Goal: Information Seeking & Learning: Learn about a topic

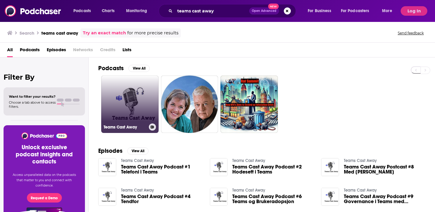
click at [131, 103] on link "Teams Cast Away" at bounding box center [129, 103] width 57 height 57
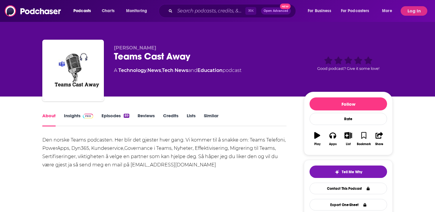
click at [119, 116] on link "Episodes 89" at bounding box center [115, 120] width 28 height 14
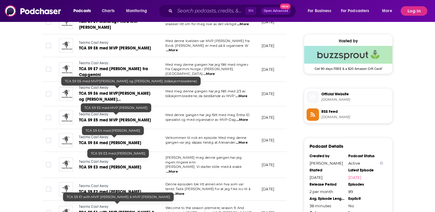
scroll to position [423, 0]
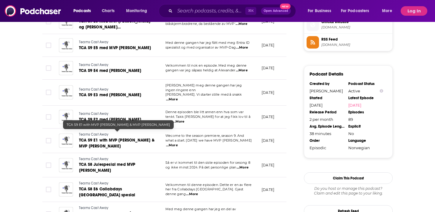
click at [137, 137] on span "TCA S9 E1 with MVP Martin Rövekamp & MVP Knut Relbe-Moe" at bounding box center [116, 142] width 75 height 11
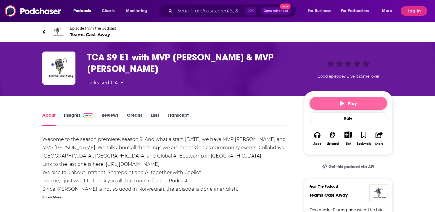
click at [333, 104] on button "Play" at bounding box center [347, 103] width 77 height 13
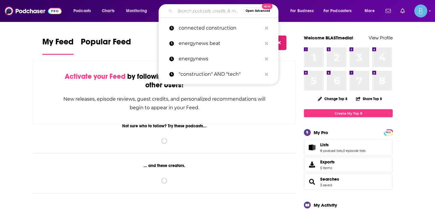
click at [178, 14] on input "Search podcasts, credits, & more..." at bounding box center [209, 10] width 68 height 9
paste input "IDP Podcasts"
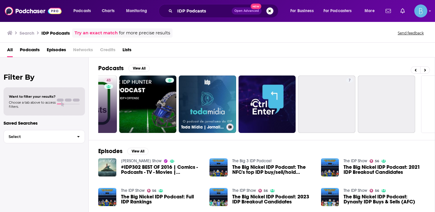
scroll to position [0, 190]
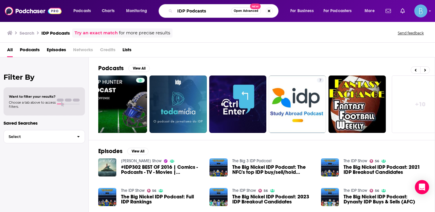
drag, startPoint x: 213, startPoint y: 12, endPoint x: 61, endPoint y: -3, distance: 152.4
click at [61, 0] on html "Podcasts Charts Monitoring IDP Podcasts Open Advanced New For Business For Podc…" at bounding box center [217, 106] width 435 height 212
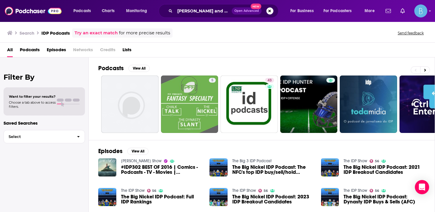
click at [31, 48] on span "Podcasts" at bounding box center [30, 51] width 20 height 12
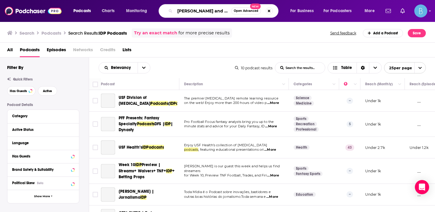
click at [202, 11] on input "[PERSON_NAME] and [PERSON_NAME]" at bounding box center [203, 10] width 56 height 9
drag, startPoint x: 202, startPoint y: 11, endPoint x: 219, endPoint y: 11, distance: 17.4
click at [219, 11] on input "[PERSON_NAME] and [PERSON_NAME]" at bounding box center [203, 10] width 56 height 9
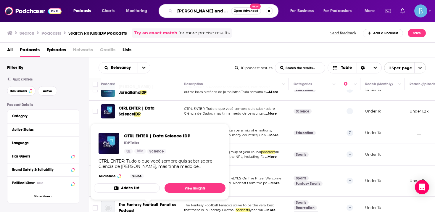
scroll to position [113, 0]
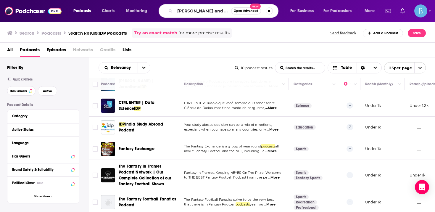
click at [187, 16] on div "[PERSON_NAME] and [PERSON_NAME] Open Advanced New" at bounding box center [218, 11] width 120 height 14
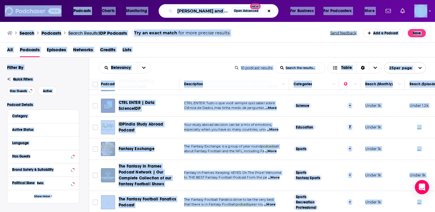
scroll to position [0, 0]
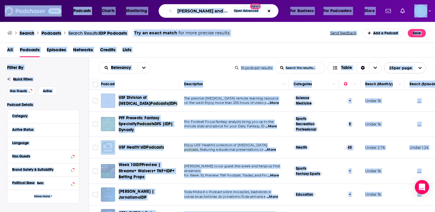
click at [195, 22] on div "Search Podcasts Search Results: IDP Podcasts Try an exact match for more precis…" at bounding box center [217, 31] width 435 height 21
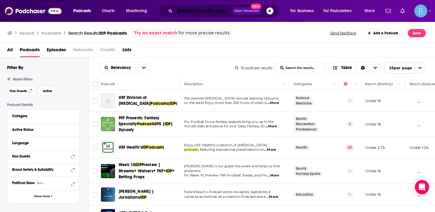
click at [204, 12] on input "[PERSON_NAME] and [PERSON_NAME]" at bounding box center [203, 10] width 57 height 9
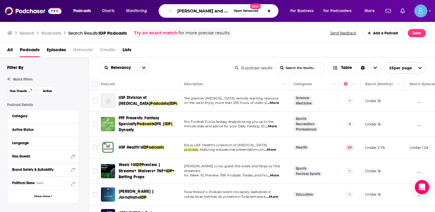
paste input "Intelligent Document Processing Podcasts"
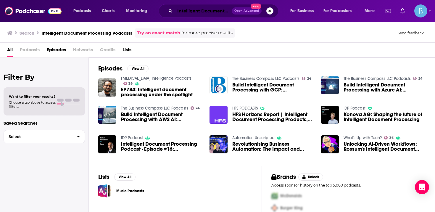
click at [179, 11] on input "Intelligent Document Processing Podcasts" at bounding box center [203, 10] width 57 height 9
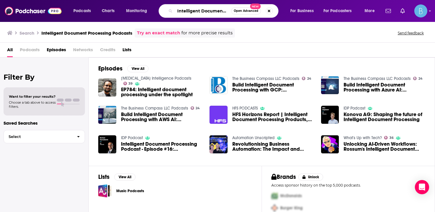
scroll to position [0, 42]
drag, startPoint x: 179, startPoint y: 11, endPoint x: 242, endPoint y: 14, distance: 62.7
click at [242, 14] on div "Intelligent Document Processing Podcasts Open Advanced New" at bounding box center [218, 11] width 120 height 14
click at [212, 12] on input "Intelligent Document Processing Podcasts" at bounding box center [203, 10] width 56 height 9
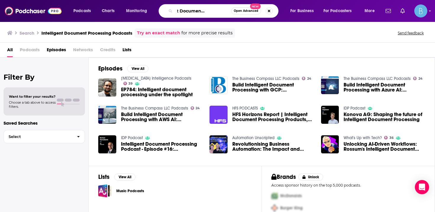
scroll to position [0, 21]
type input "Intelligent Document Processing"
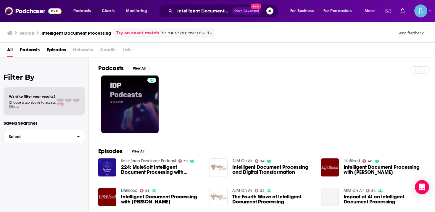
click at [140, 114] on link at bounding box center [129, 103] width 57 height 57
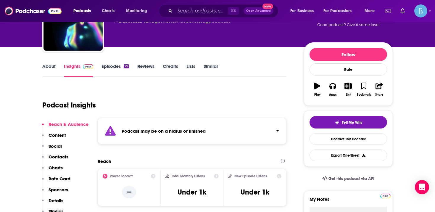
scroll to position [50, 0]
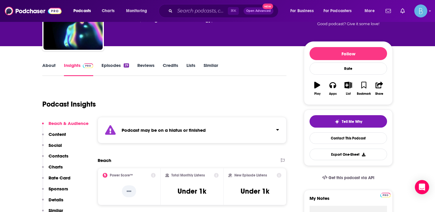
click at [51, 69] on link "About" at bounding box center [48, 69] width 13 height 14
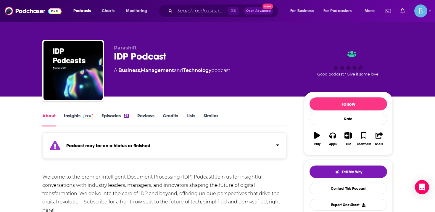
scroll to position [66, 0]
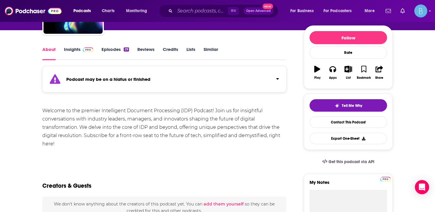
click at [116, 49] on link "Episodes 29" at bounding box center [114, 53] width 27 height 14
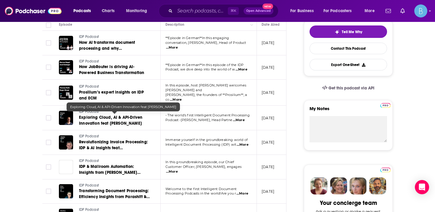
scroll to position [144, 0]
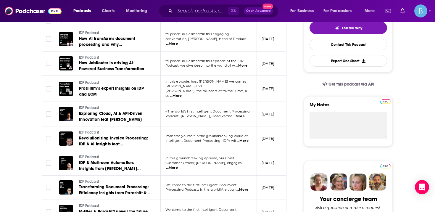
click at [163, 87] on td "In this episode, host [PERSON_NAME] welcomes [PERSON_NAME] and [PERSON_NAME], t…" at bounding box center [209, 89] width 96 height 26
click at [182, 93] on span "...More" at bounding box center [176, 95] width 12 height 5
click at [122, 86] on span "Prosilium’s expert insights on IDP and ECM" at bounding box center [111, 91] width 65 height 11
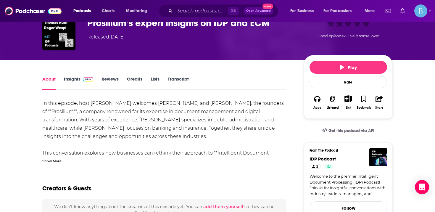
scroll to position [47, 0]
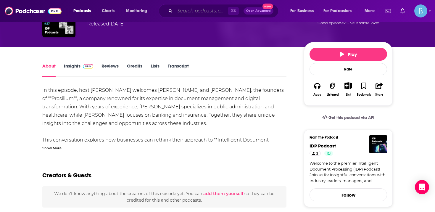
click at [185, 11] on input "Search podcasts, credits, & more..." at bounding box center [201, 10] width 53 height 9
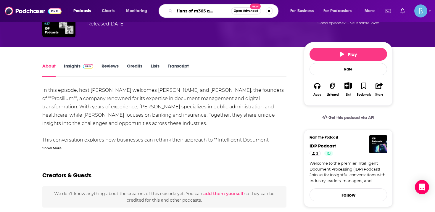
scroll to position [0, 16]
type input "guardians of m365 governance"
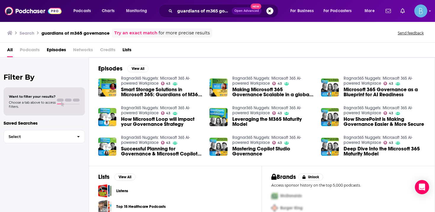
click at [133, 110] on link "Ragnar365 Nuggets: Microsoft 365 AI-powered Workplace" at bounding box center [155, 110] width 69 height 10
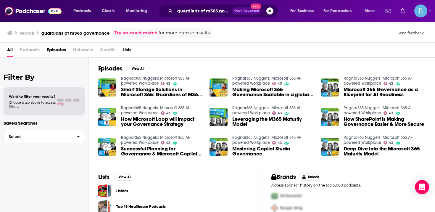
click at [143, 125] on span "How Microsoft Loop will impact your Governance Strategy" at bounding box center [162, 121] width 82 height 10
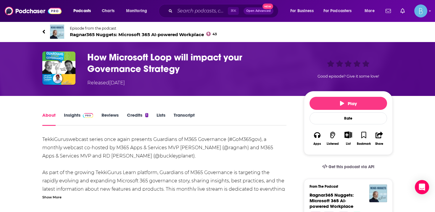
click at [82, 29] on span "Episode from the podcast" at bounding box center [143, 28] width 147 height 4
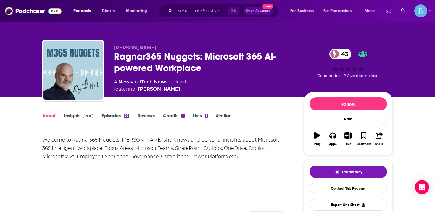
click at [85, 115] on img at bounding box center [88, 116] width 10 height 5
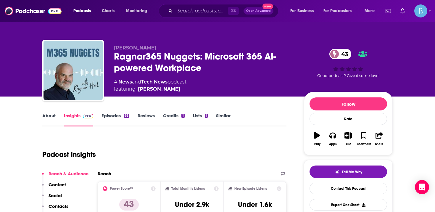
click at [104, 115] on link "Episodes 68" at bounding box center [115, 120] width 28 height 14
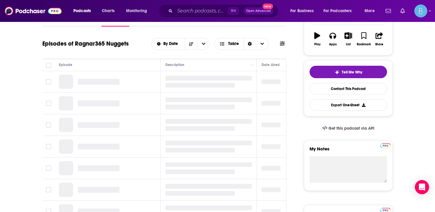
scroll to position [100, 0]
